Goal: Task Accomplishment & Management: Manage account settings

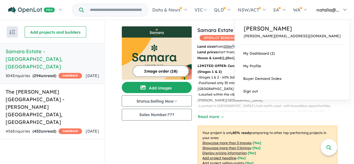
click at [340, 11] on span "natalia@..." at bounding box center [328, 10] width 23 height 6
click at [315, 52] on link "My Dashboard (2)" at bounding box center [292, 53] width 115 height 13
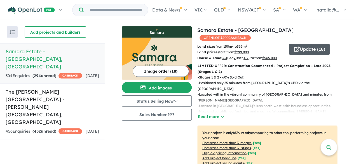
click at [311, 44] on button "Update ( 18 )" at bounding box center [309, 49] width 41 height 11
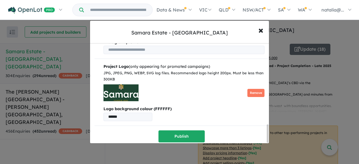
scroll to position [452, 0]
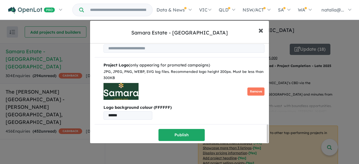
click at [263, 28] on button "× Close" at bounding box center [260, 29] width 16 height 15
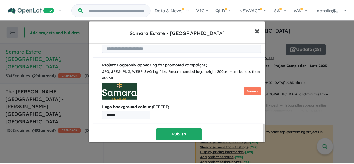
scroll to position [0, 0]
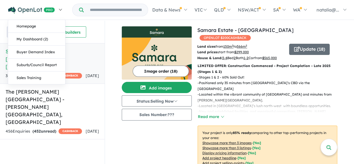
click at [62, 9] on link at bounding box center [34, 10] width 61 height 20
click at [34, 81] on link "Sales Training" at bounding box center [36, 77] width 57 height 13
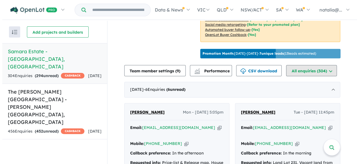
scroll to position [168, 0]
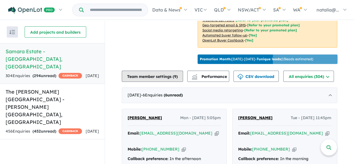
click at [159, 78] on button "Team member settings ( 9 )" at bounding box center [152, 76] width 61 height 11
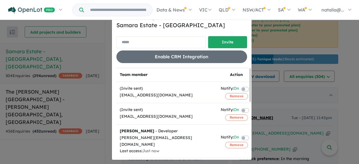
click at [156, 43] on input "email" at bounding box center [160, 42] width 89 height 12
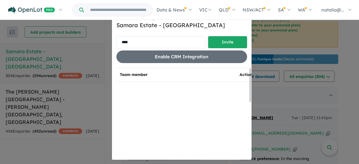
click at [138, 43] on input "****" at bounding box center [160, 42] width 89 height 12
type input "**********"
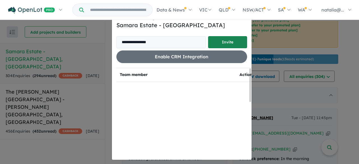
click at [229, 42] on button "Invite" at bounding box center [227, 42] width 39 height 12
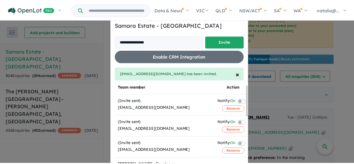
scroll to position [0, 0]
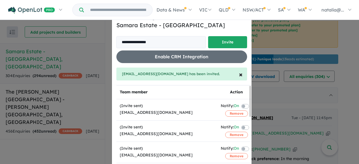
click at [344, 46] on div "**********" at bounding box center [179, 82] width 359 height 164
